Goal: Check status: Check status

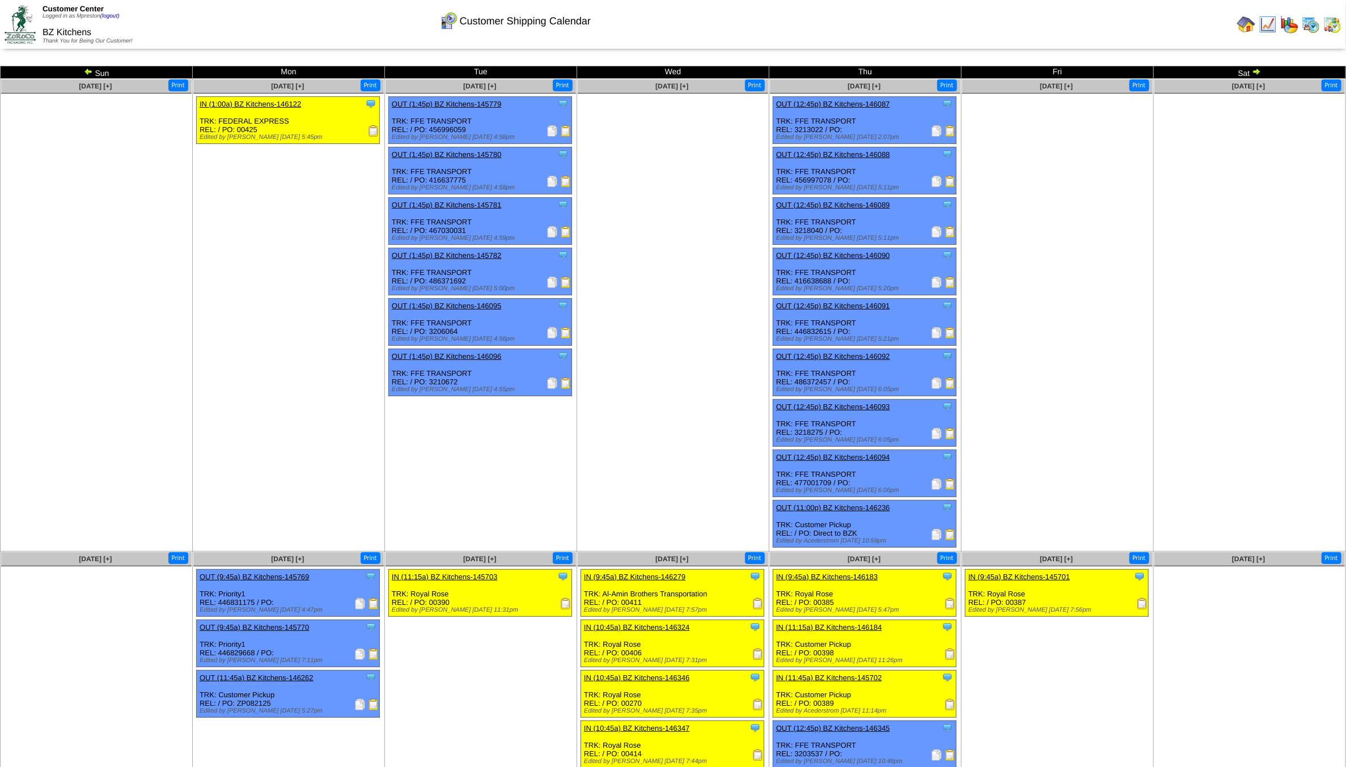
click at [1250, 18] on img at bounding box center [1247, 24] width 18 height 18
click at [1255, 71] on img at bounding box center [1256, 71] width 9 height 9
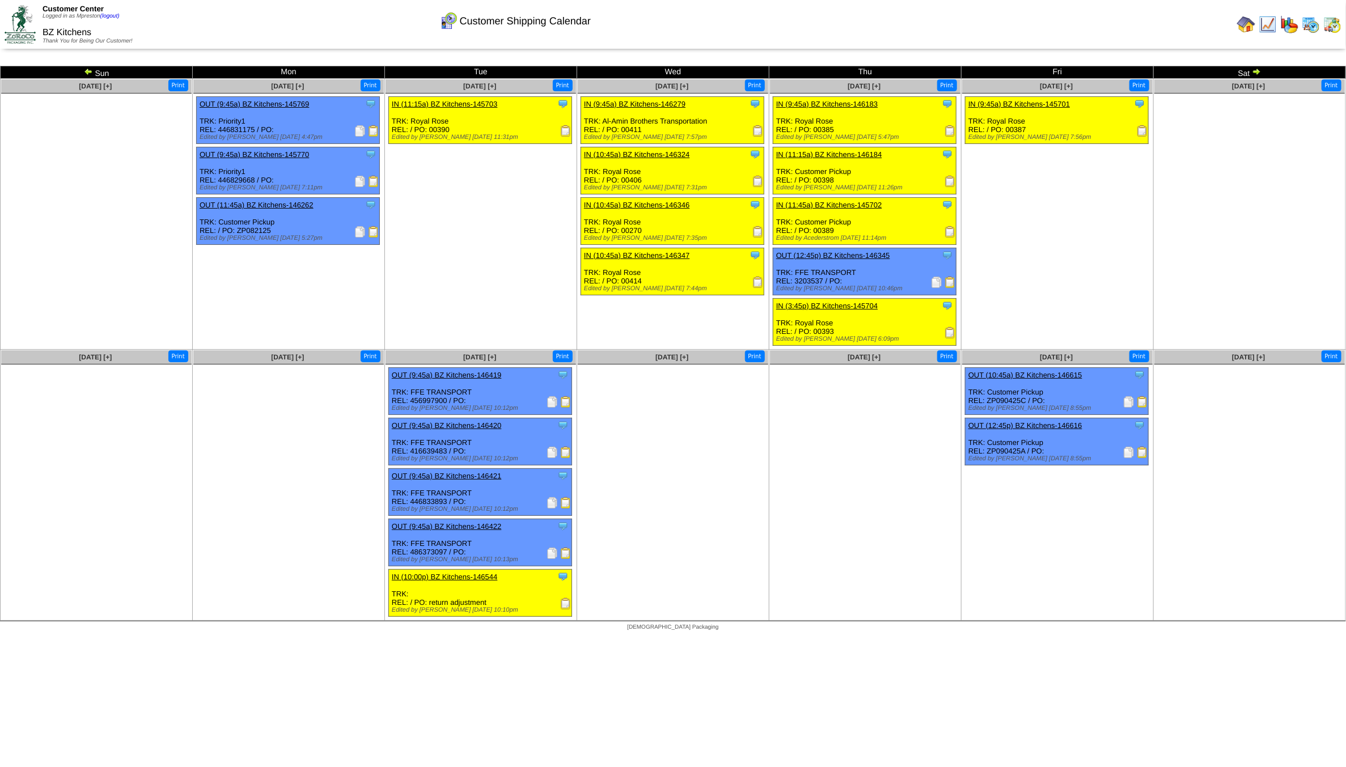
click at [1255, 71] on img at bounding box center [1256, 71] width 9 height 9
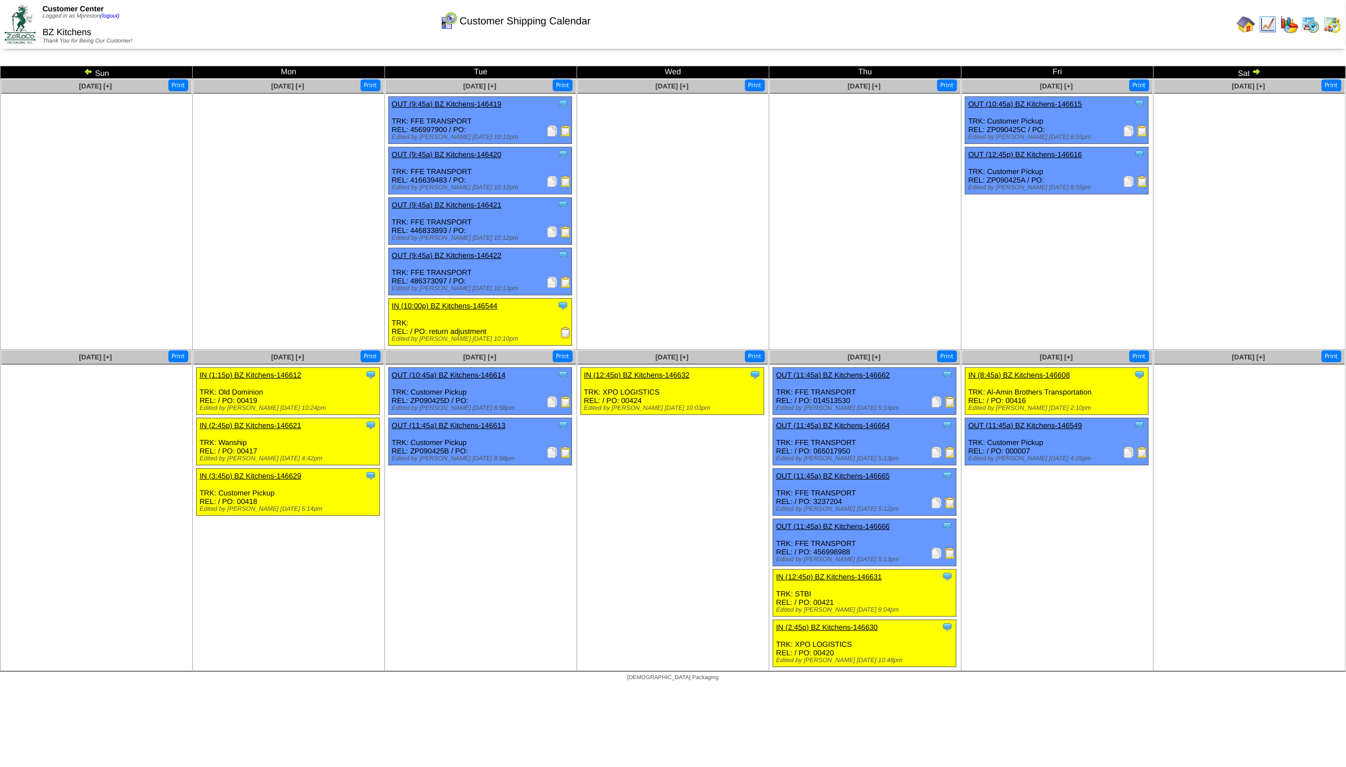
click at [1258, 73] on img at bounding box center [1256, 71] width 9 height 9
